Goal: Check status: Check status

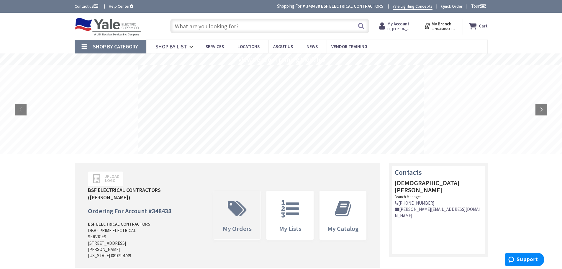
click at [236, 195] on span at bounding box center [237, 208] width 38 height 27
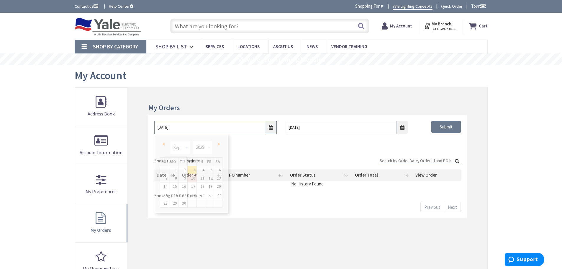
click at [273, 127] on input "9/3/2025" at bounding box center [215, 127] width 122 height 13
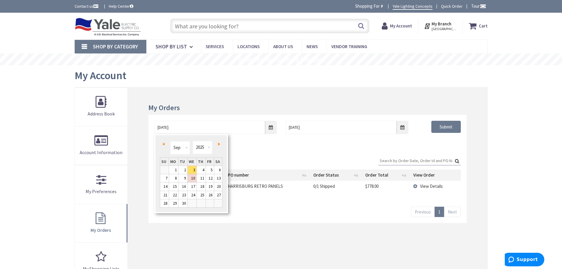
click at [164, 142] on link "Prev" at bounding box center [164, 144] width 8 height 8
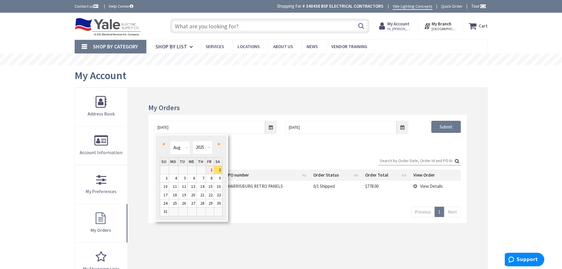
click at [211, 169] on link "1" at bounding box center [210, 170] width 8 height 8
type input "08/01/2025"
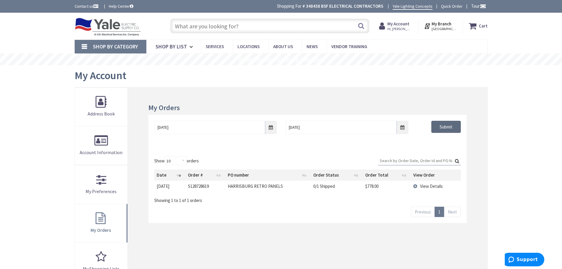
click at [448, 126] on input "Submit" at bounding box center [445, 127] width 29 height 12
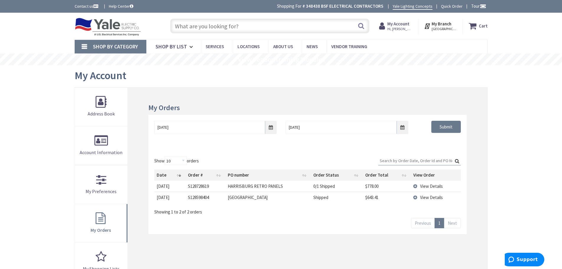
click at [414, 185] on td "View Details" at bounding box center [436, 185] width 50 height 11
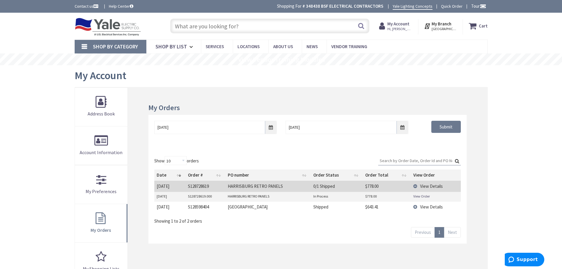
click at [423, 196] on link "View Order" at bounding box center [421, 195] width 17 height 5
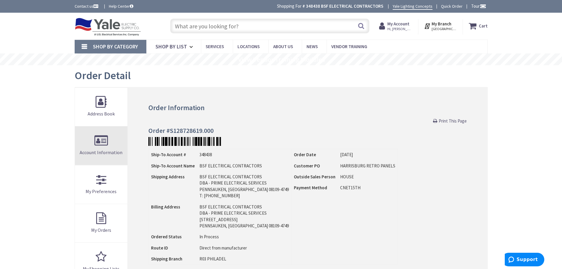
click at [109, 152] on span "Account Information" at bounding box center [101, 152] width 43 height 6
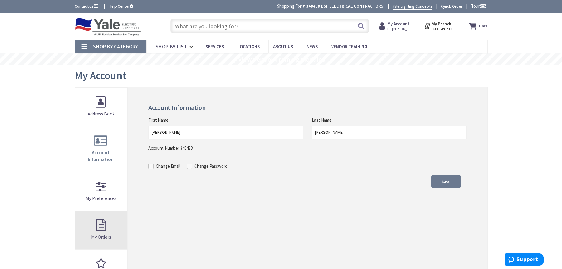
click at [98, 220] on link "My Orders" at bounding box center [101, 230] width 53 height 38
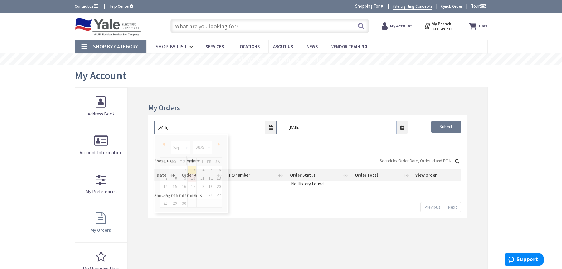
click at [272, 129] on input "9/3/2025" at bounding box center [215, 127] width 122 height 13
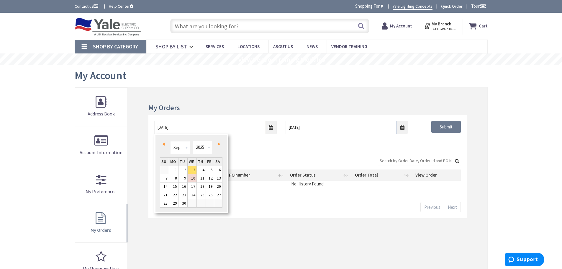
click at [162, 142] on span "Prev" at bounding box center [163, 143] width 2 height 3
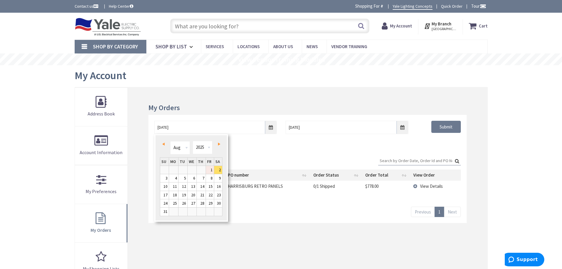
click at [207, 170] on link "1" at bounding box center [210, 170] width 8 height 8
type input "08/01/2025"
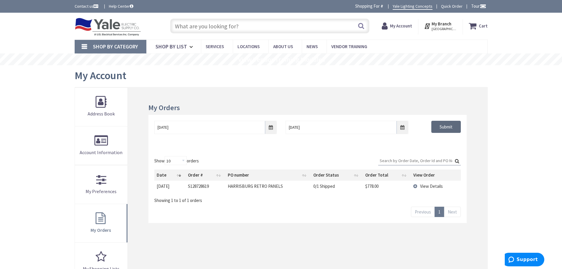
click at [455, 127] on input "Submit" at bounding box center [445, 127] width 29 height 12
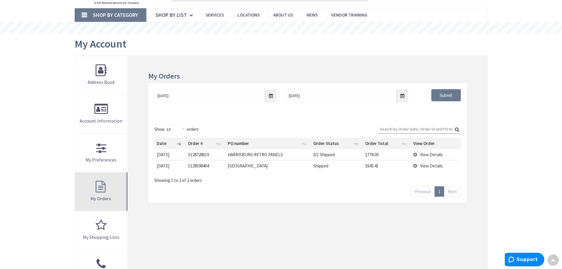
scroll to position [29, 0]
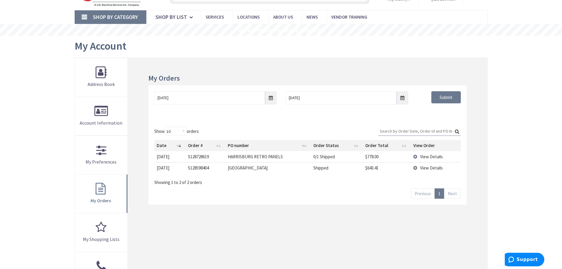
click at [414, 156] on td "View Details" at bounding box center [436, 156] width 50 height 11
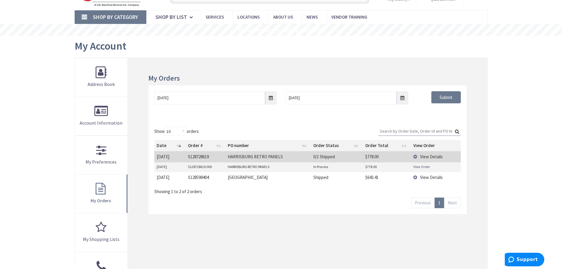
click at [420, 165] on link "View Order" at bounding box center [421, 166] width 17 height 5
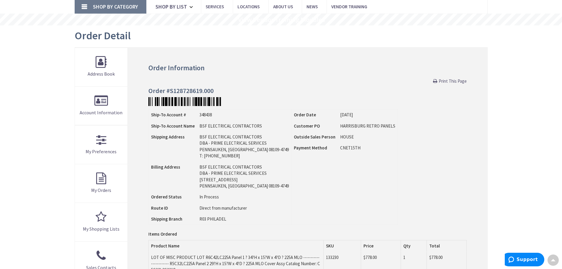
scroll to position [29, 0]
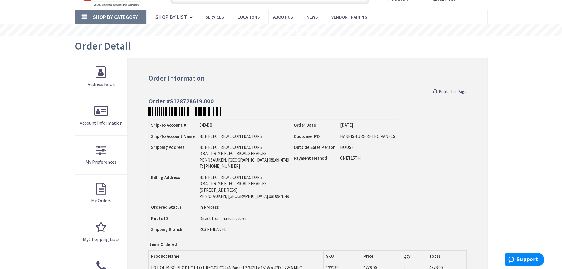
click at [451, 93] on span "Print This Page" at bounding box center [452, 91] width 28 height 6
click at [101, 193] on link "My Orders" at bounding box center [101, 193] width 53 height 38
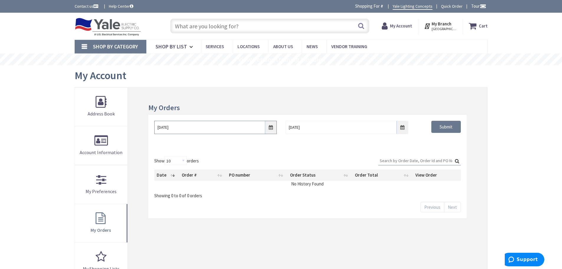
click at [270, 126] on input "9/3/2025" at bounding box center [215, 127] width 122 height 13
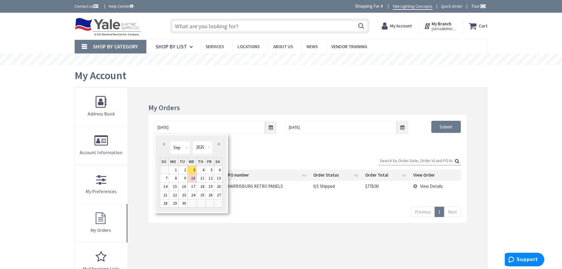
click at [165, 143] on link "Prev" at bounding box center [164, 144] width 8 height 8
click at [211, 167] on link "1" at bounding box center [210, 170] width 8 height 8
type input "08/01/2025"
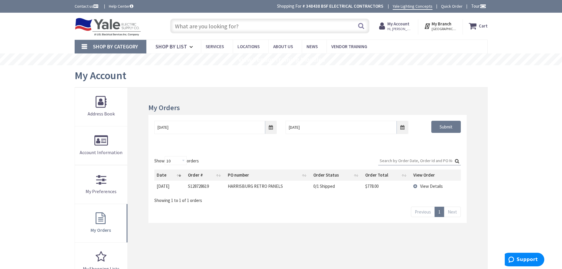
click at [420, 185] on span "View Details" at bounding box center [431, 186] width 23 height 6
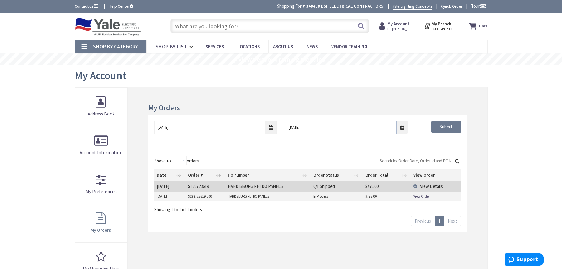
click at [420, 195] on link "View Order" at bounding box center [421, 195] width 17 height 5
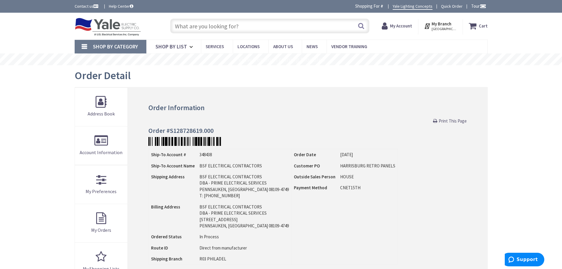
click at [460, 119] on span "Print This Page" at bounding box center [452, 121] width 28 height 6
